Goal: Task Accomplishment & Management: Manage account settings

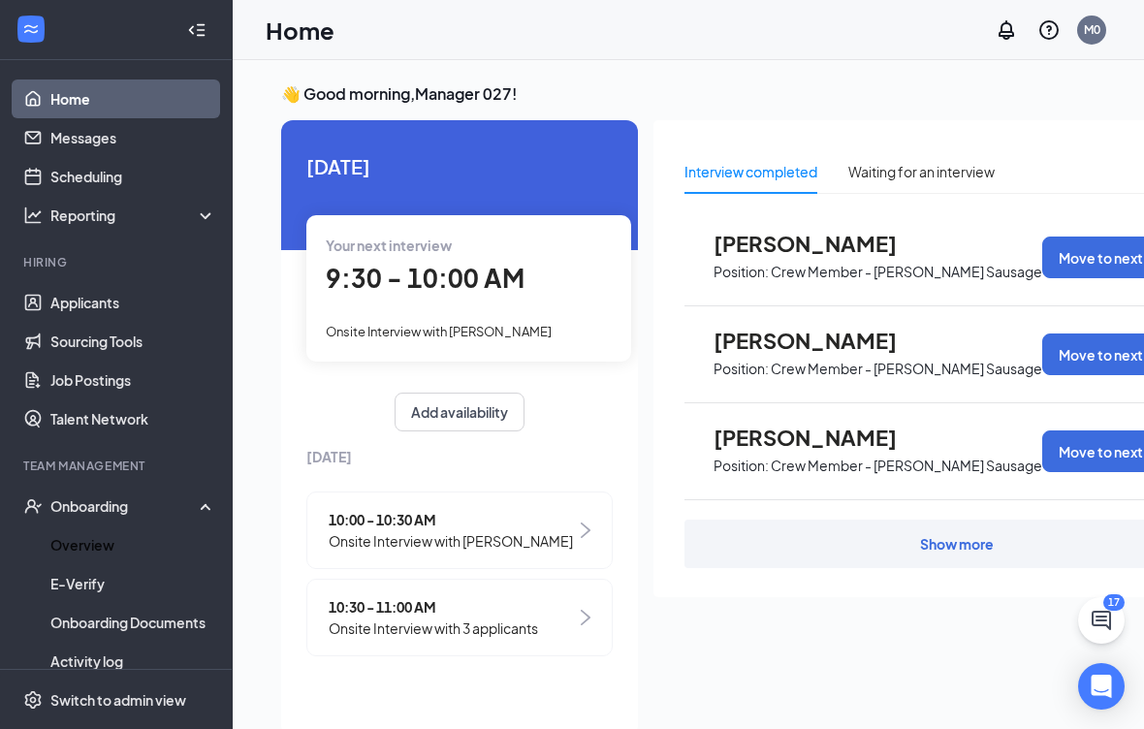
click at [149, 545] on link "Overview" at bounding box center [133, 544] width 166 height 39
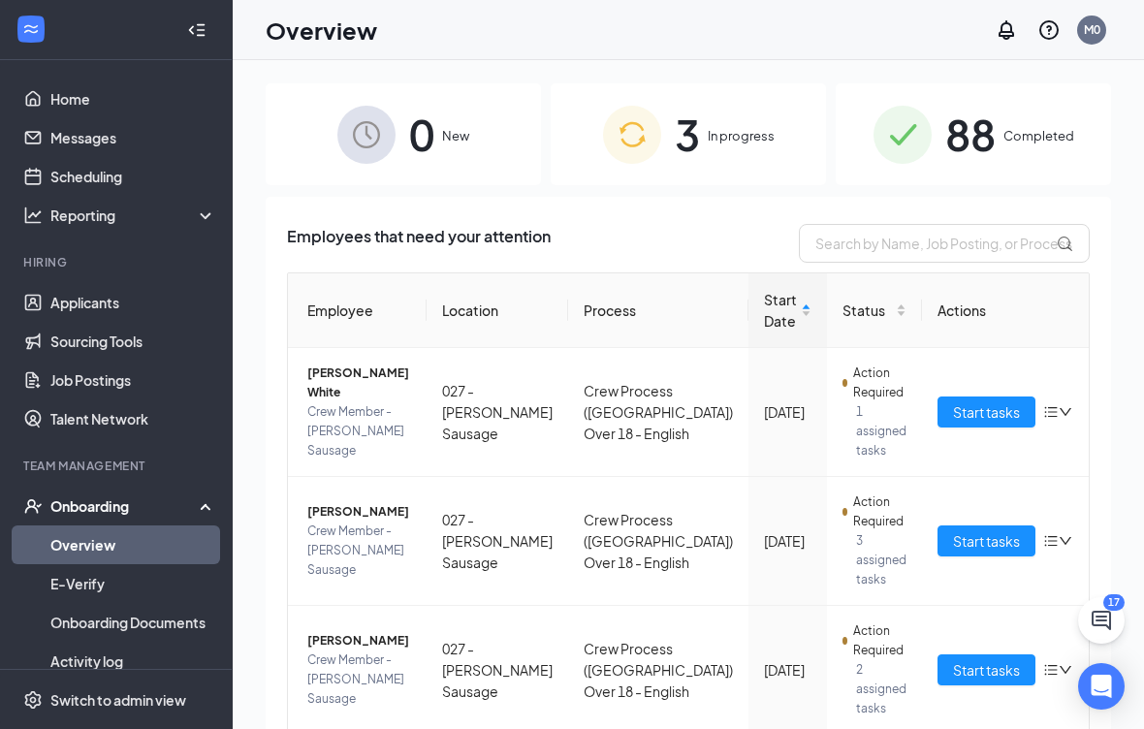
click at [962, 414] on span "Start tasks" at bounding box center [986, 411] width 67 height 21
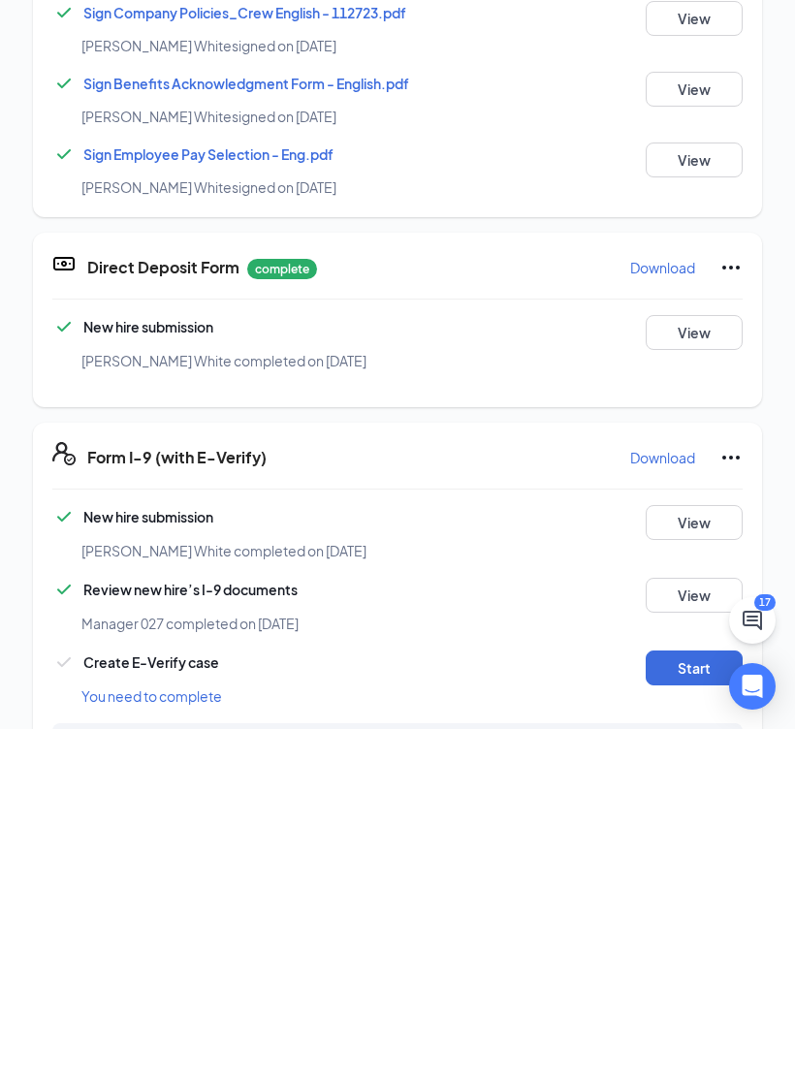
scroll to position [446, 0]
click at [672, 728] on button "Start" at bounding box center [694, 1016] width 97 height 35
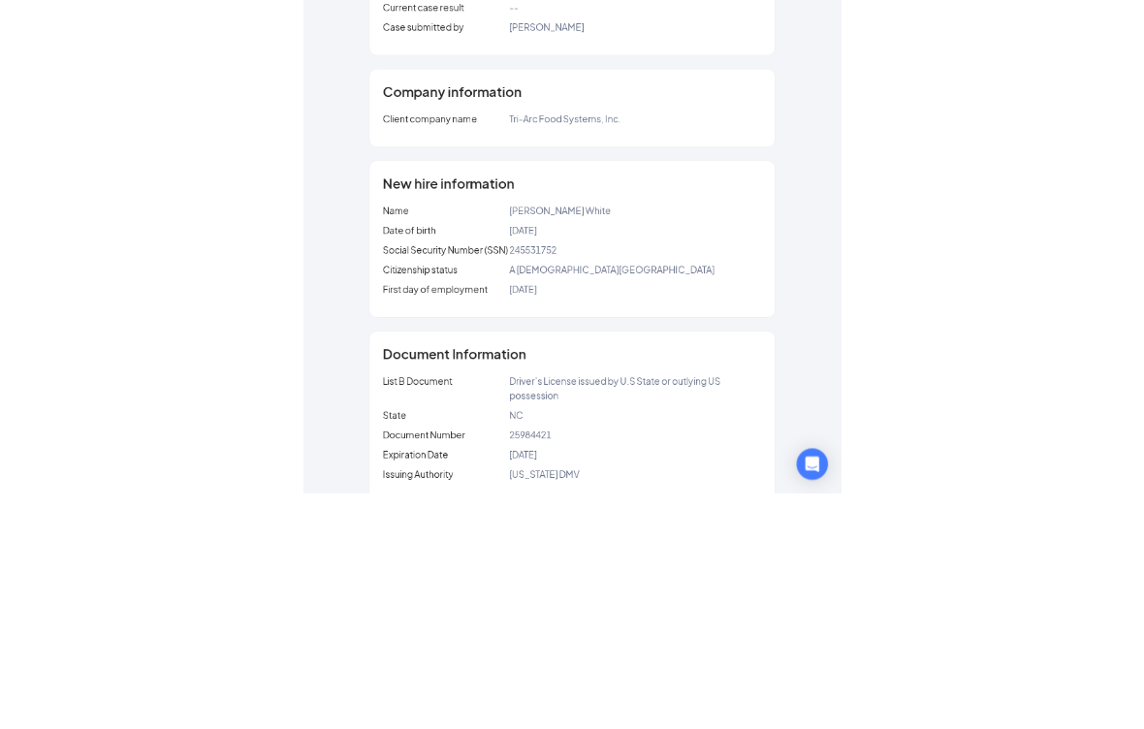
scroll to position [796, 0]
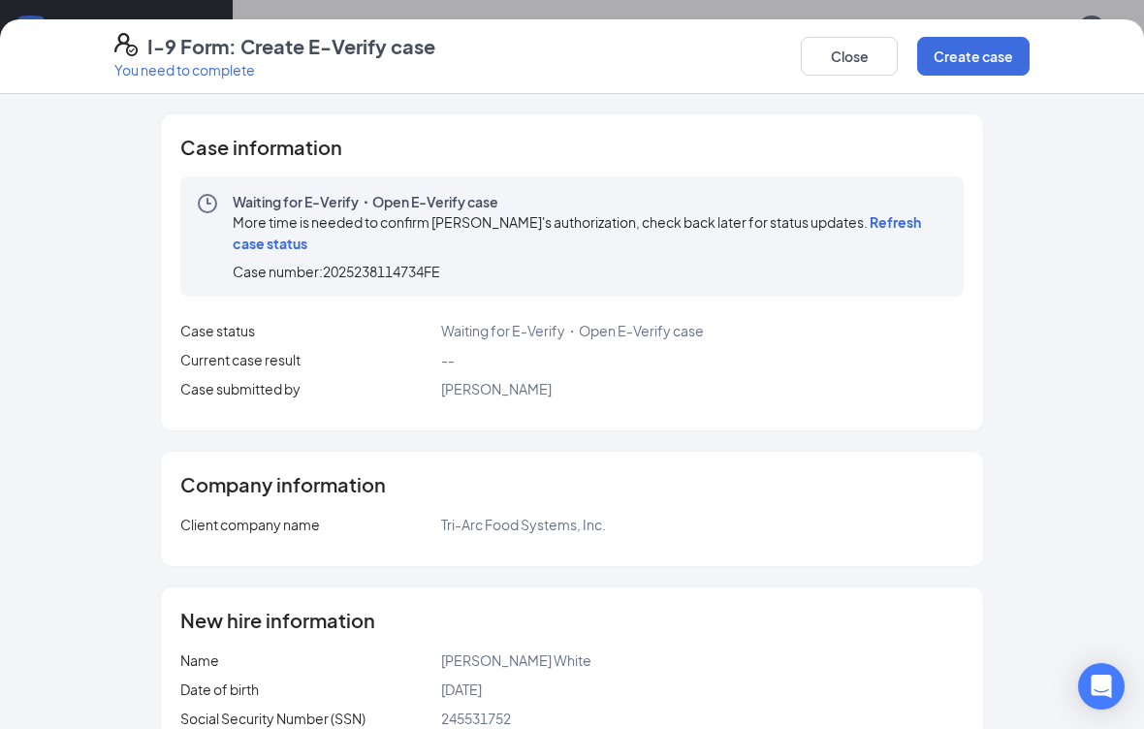
click at [985, 40] on button "Create case" at bounding box center [973, 56] width 112 height 39
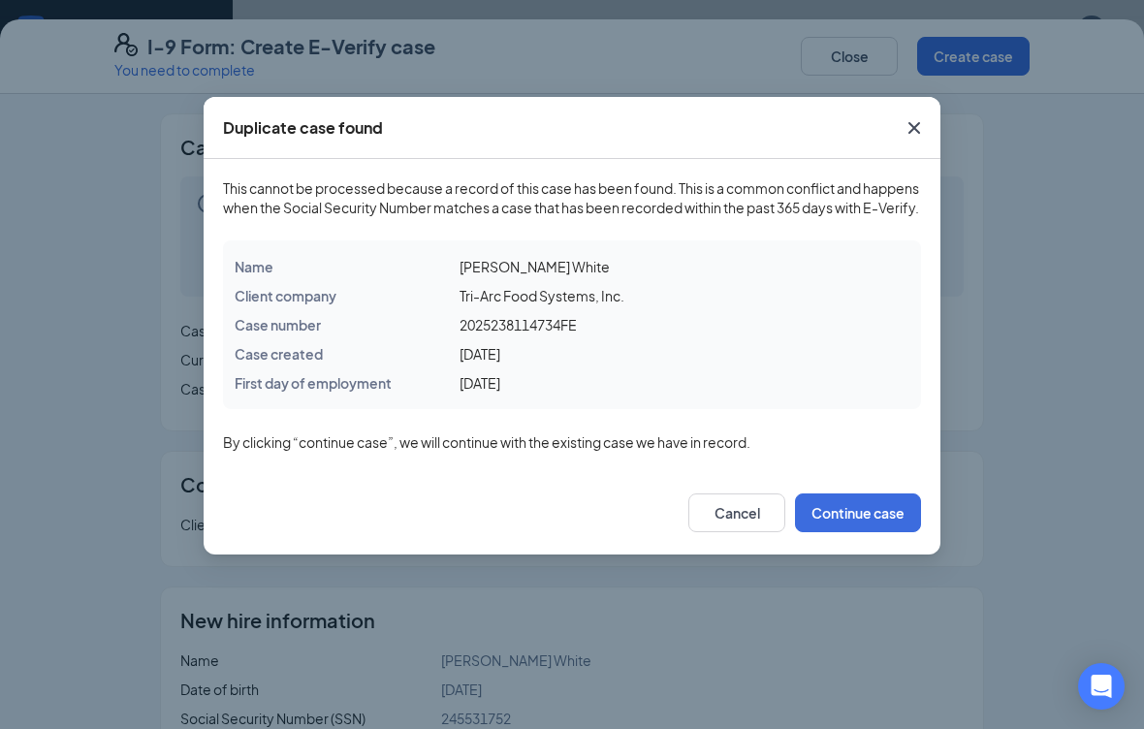
click at [929, 151] on span "Close" at bounding box center [914, 128] width 52 height 52
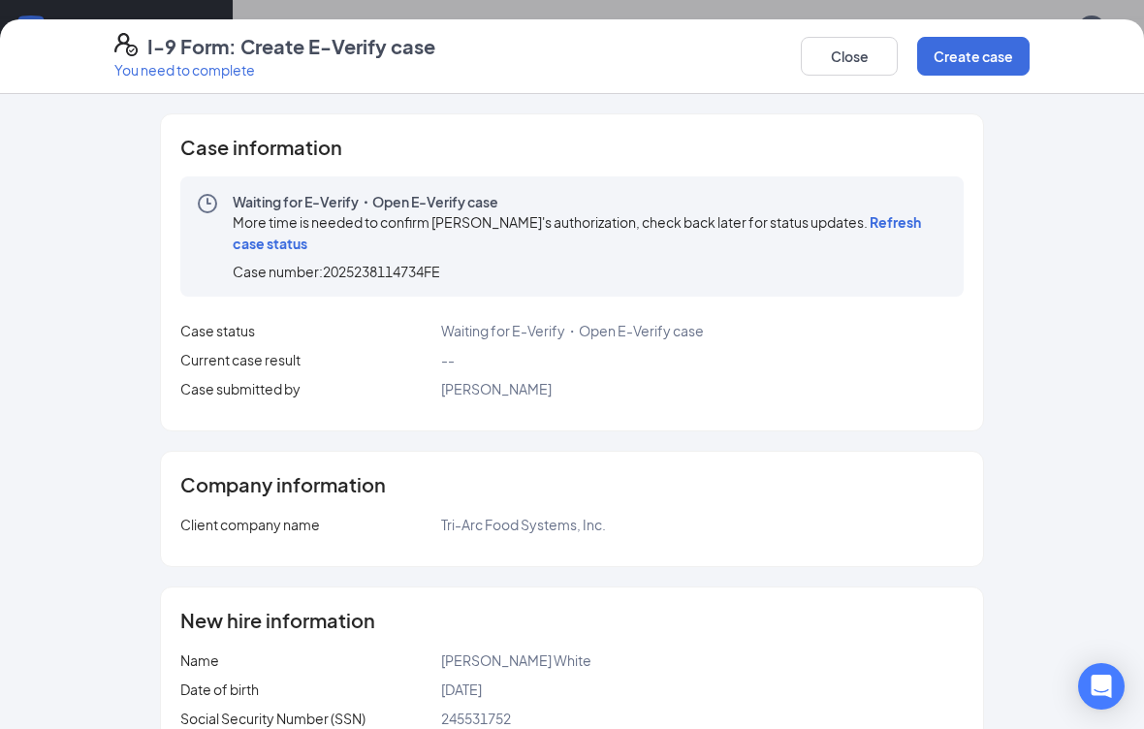
click at [904, 230] on span "Refresh case status" at bounding box center [577, 232] width 688 height 39
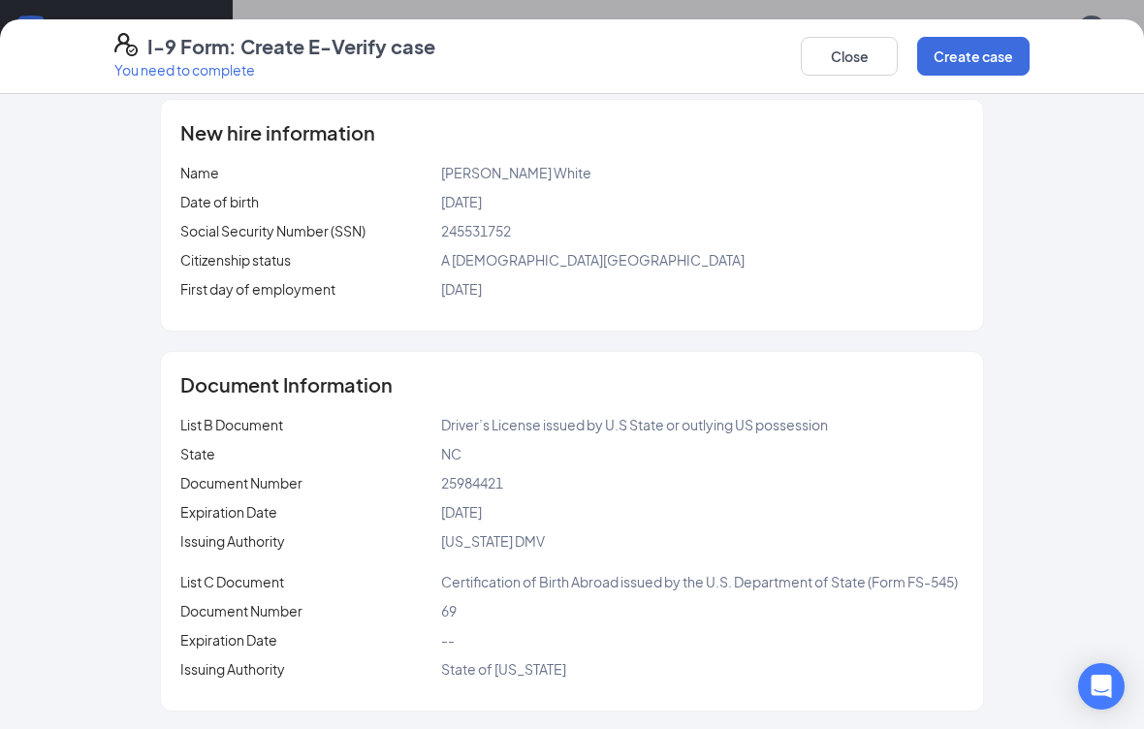
scroll to position [487, 0]
click at [849, 50] on button "Close" at bounding box center [849, 56] width 97 height 39
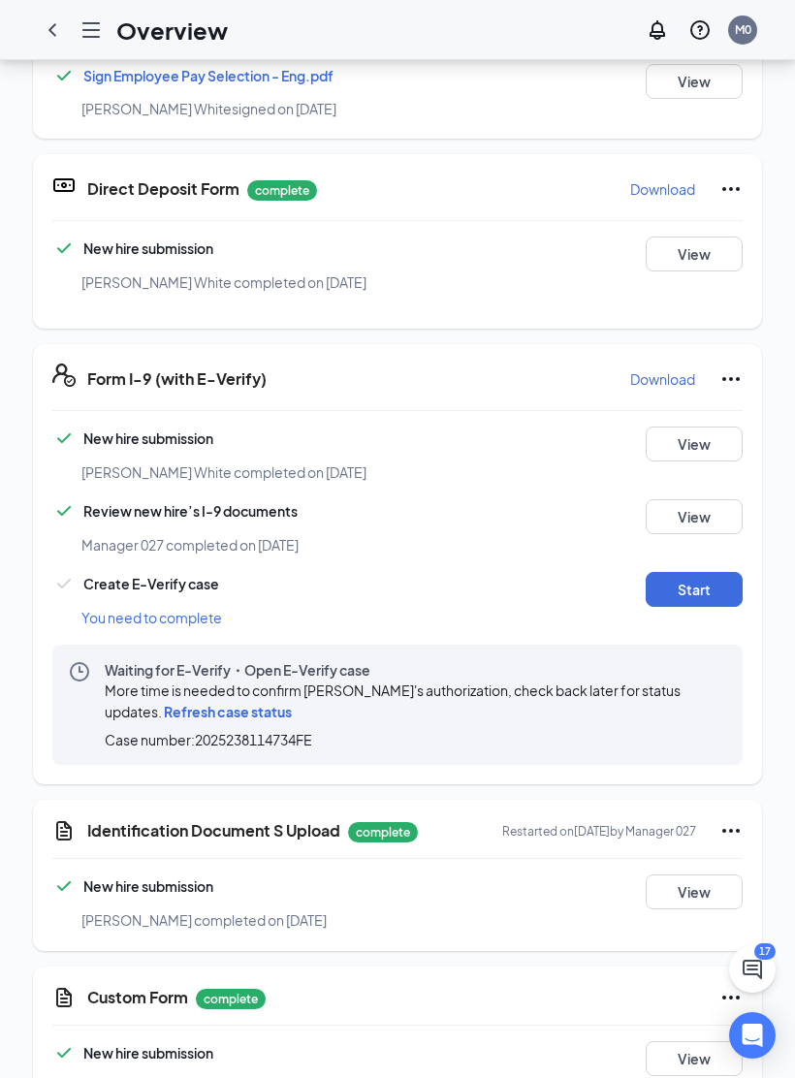
scroll to position [0, 0]
click at [56, 18] on icon "ChevronLeft" at bounding box center [52, 29] width 23 height 23
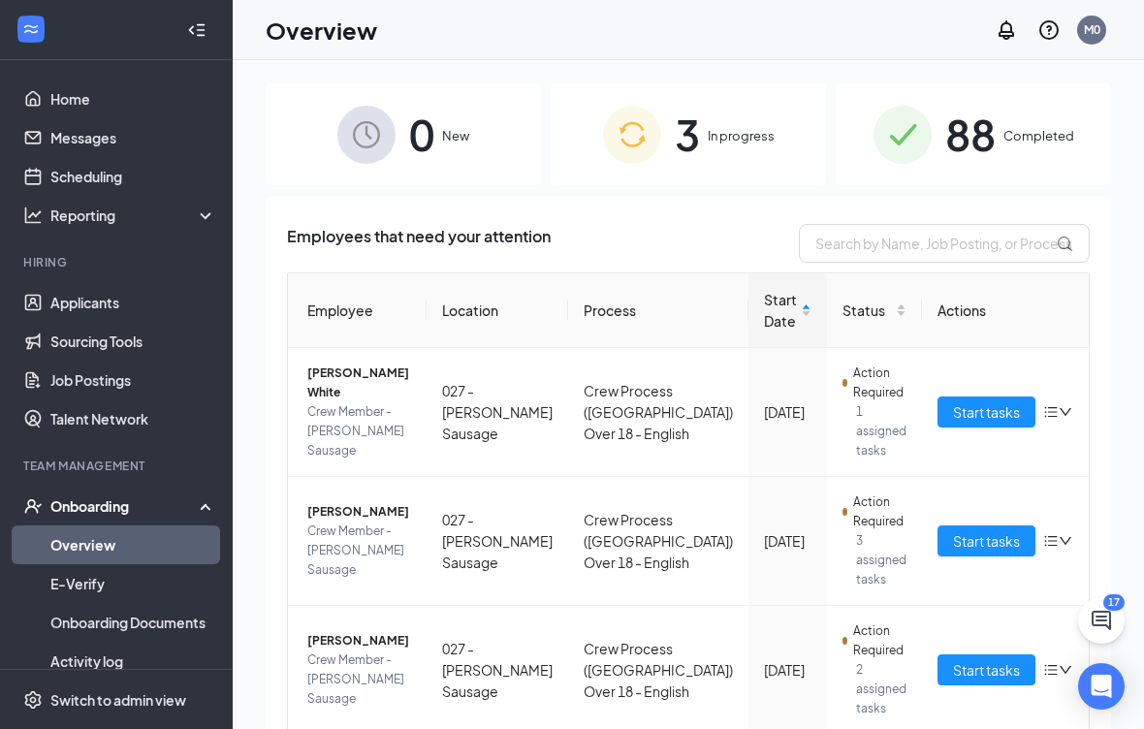
click at [969, 545] on span "Start tasks" at bounding box center [986, 540] width 67 height 21
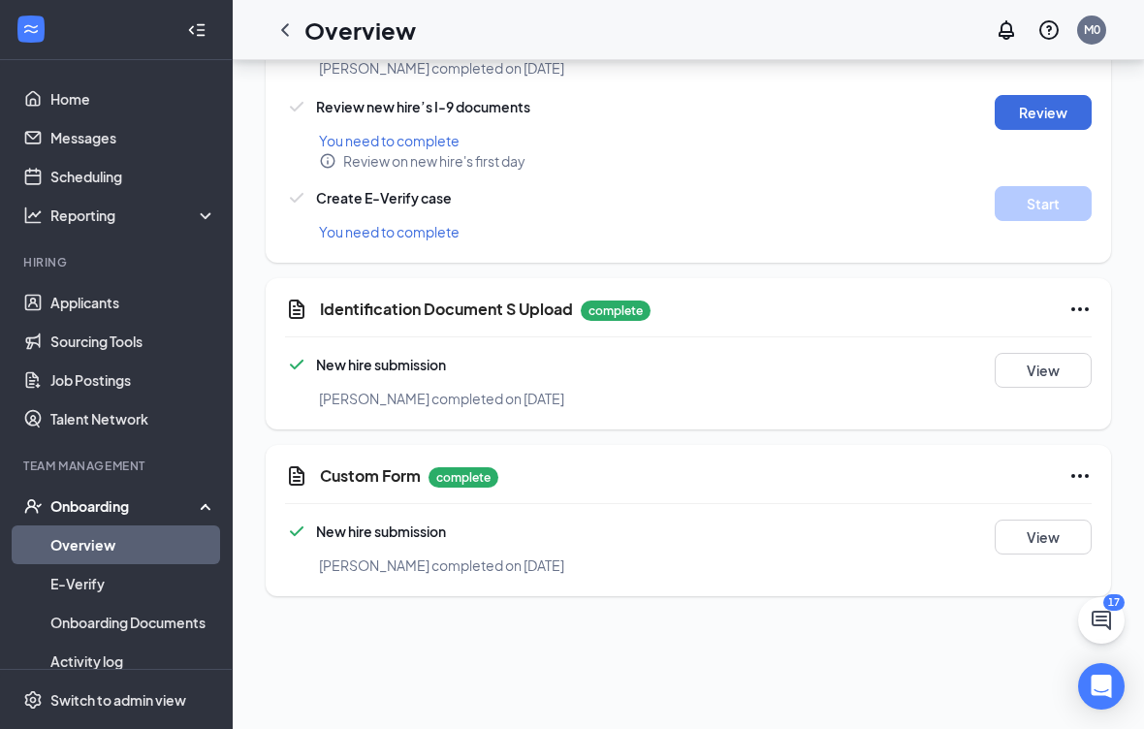
scroll to position [1112, 0]
click at [1047, 355] on button "View" at bounding box center [1043, 371] width 97 height 35
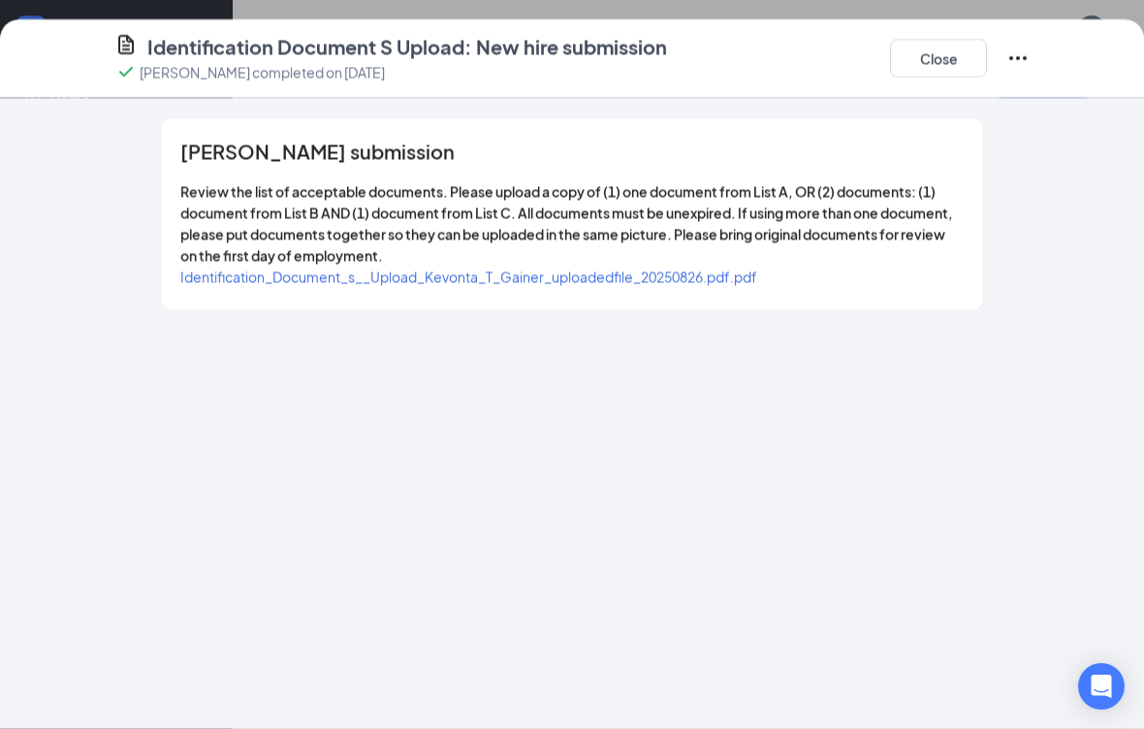
click at [689, 273] on span "Identification_Document_s__Upload_Kevonta_T_Gainer_uploadedfile_20250826.pdf.pdf" at bounding box center [468, 276] width 577 height 17
click at [946, 51] on button "Close" at bounding box center [938, 58] width 97 height 39
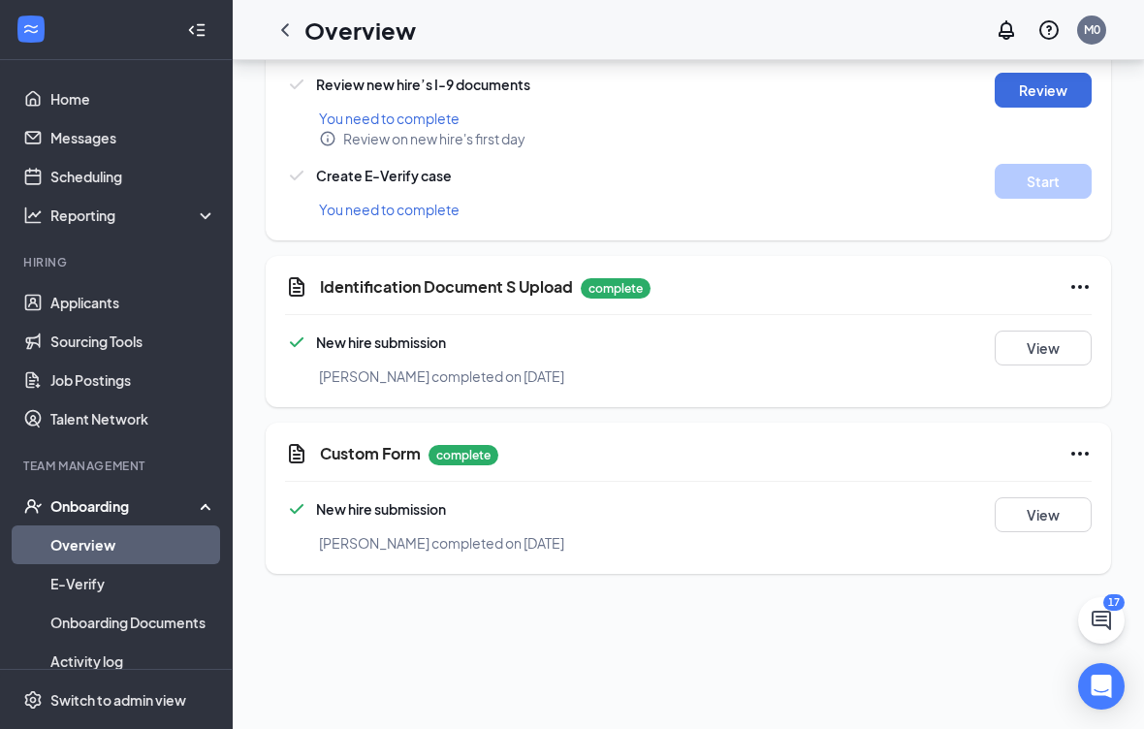
scroll to position [282, 0]
